Goal: Find specific page/section: Find specific page/section

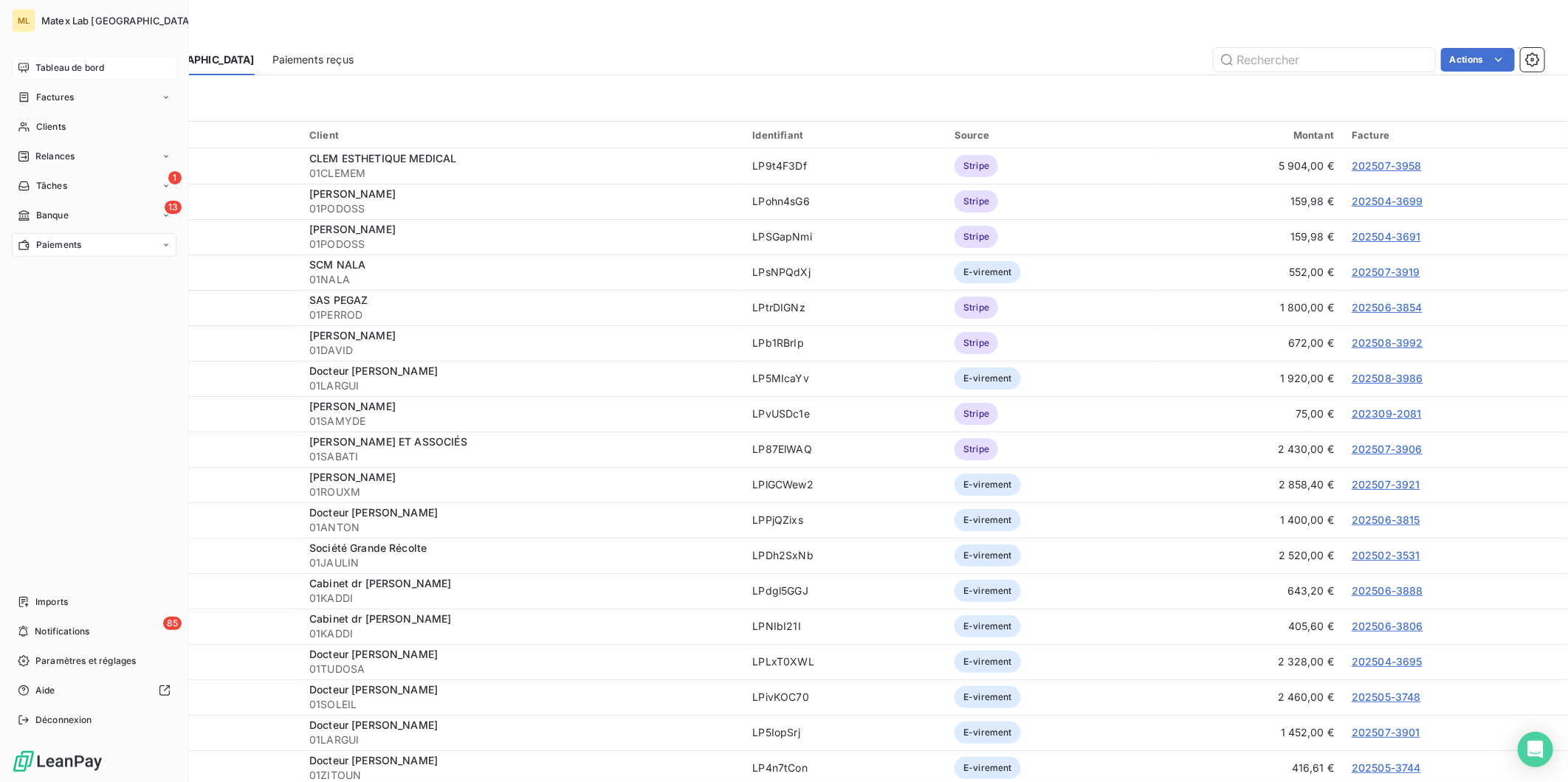
click at [81, 58] on div "Tableau de bord" at bounding box center [94, 67] width 165 height 24
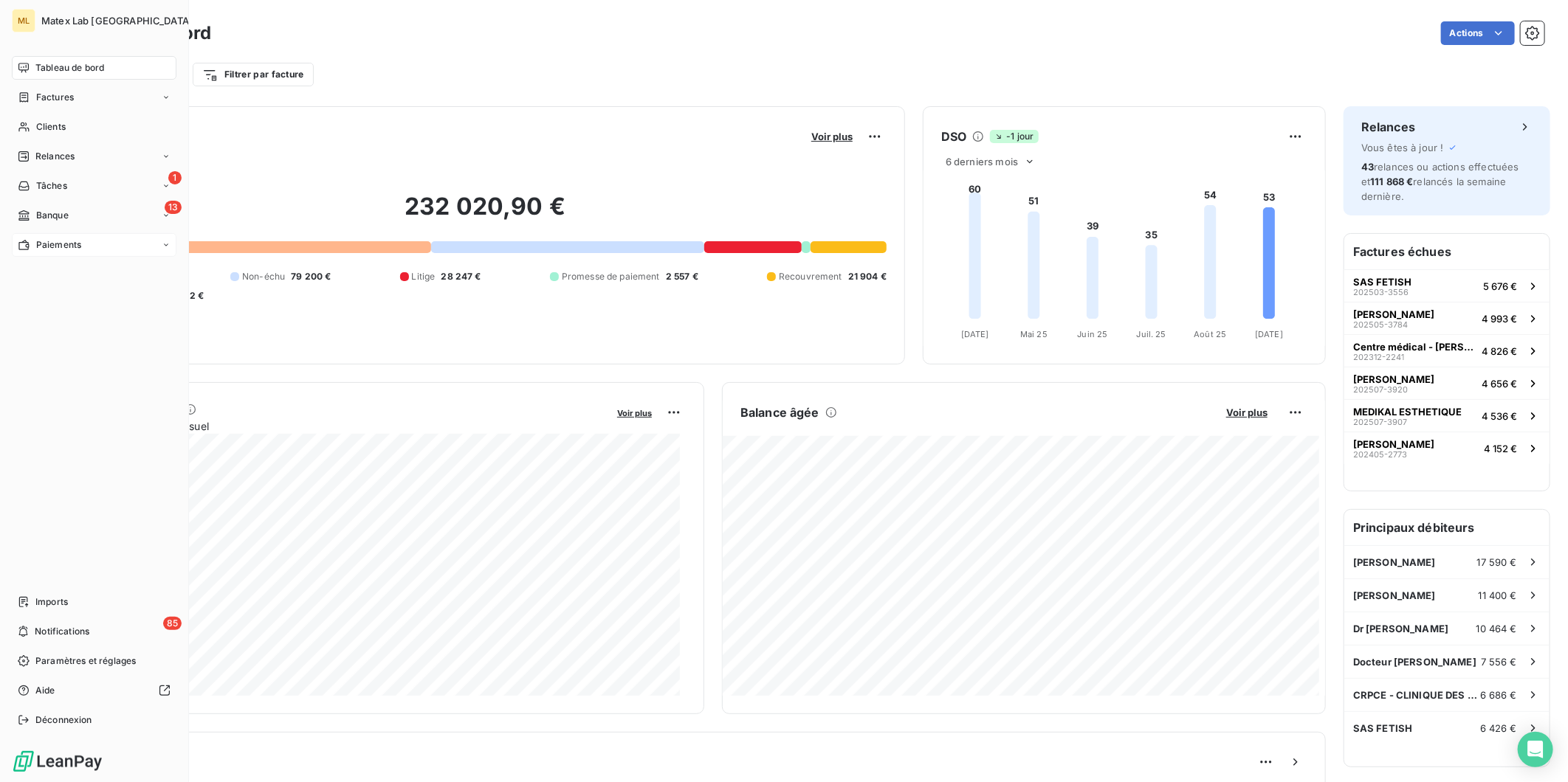
click at [43, 247] on span "Paiements" at bounding box center [58, 245] width 45 height 13
